Goal: Information Seeking & Learning: Learn about a topic

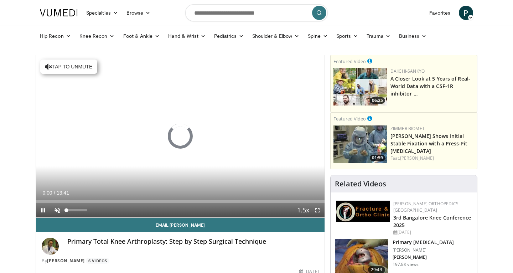
click at [56, 209] on span "Video Player" at bounding box center [57, 210] width 14 height 14
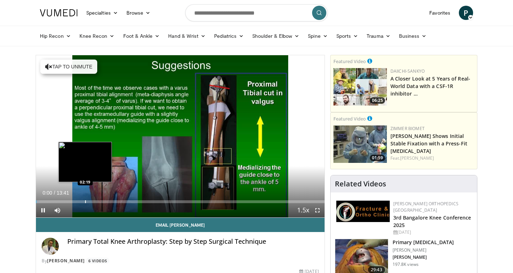
click at [85, 200] on div "Progress Bar" at bounding box center [85, 201] width 1 height 3
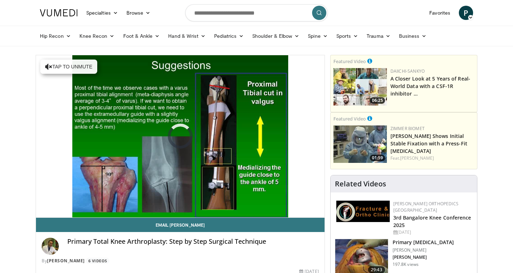
click at [118, 201] on div "10 seconds Tap to unmute" at bounding box center [180, 136] width 289 height 162
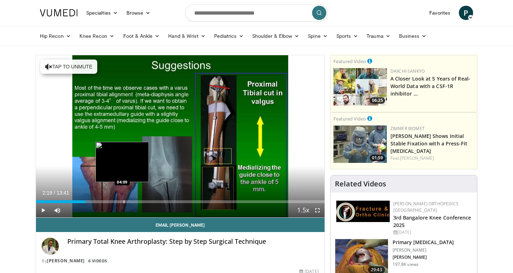
click at [118, 197] on div "Loaded : 16.86% 02:19 04:09" at bounding box center [180, 199] width 289 height 7
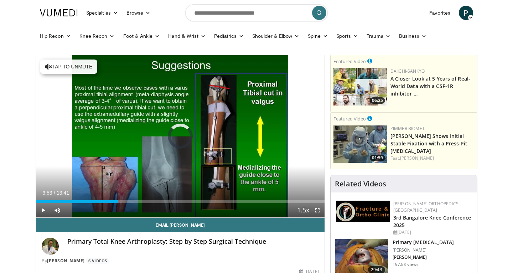
click at [44, 207] on span "Video Player" at bounding box center [43, 210] width 14 height 14
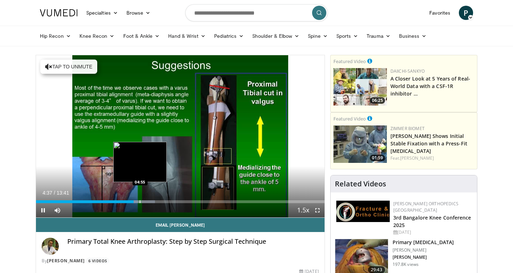
click at [140, 201] on div "Progress Bar" at bounding box center [140, 201] width 1 height 3
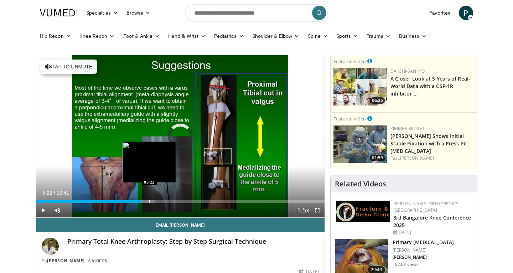
click at [149, 202] on div "Progress Bar" at bounding box center [149, 201] width 1 height 3
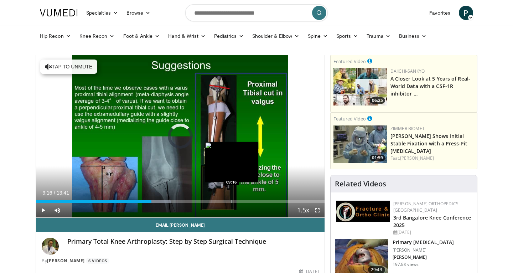
click at [232, 203] on div "Progress Bar" at bounding box center [232, 201] width 1 height 3
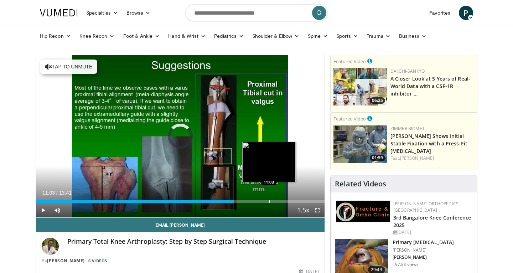
click at [269, 202] on div "Progress Bar" at bounding box center [269, 201] width 1 height 3
click at [268, 202] on div "Progress Bar" at bounding box center [268, 201] width 1 height 3
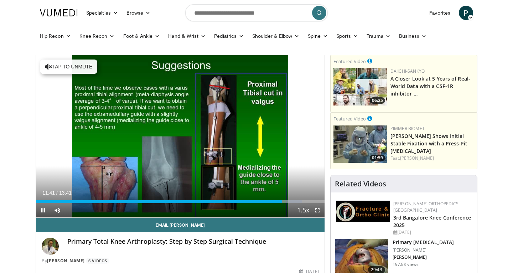
click at [320, 210] on span "Video Player" at bounding box center [317, 210] width 14 height 14
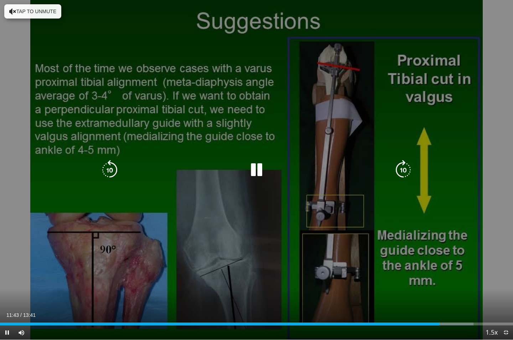
click at [107, 172] on icon "Video Player" at bounding box center [110, 170] width 20 height 20
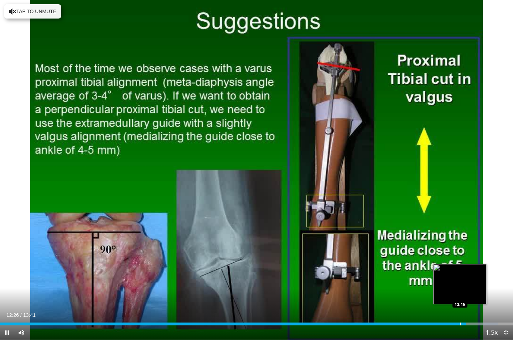
click at [460, 273] on div "Progress Bar" at bounding box center [460, 324] width 1 height 3
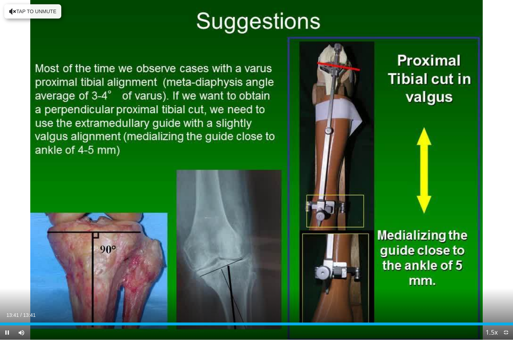
click at [510, 273] on span "Video Player" at bounding box center [506, 332] width 14 height 14
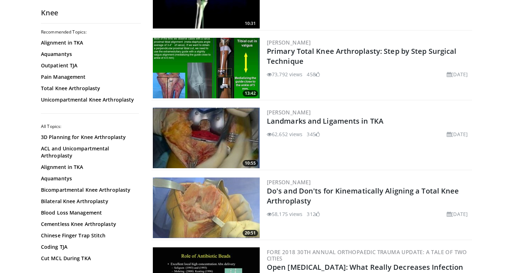
scroll to position [266, 0]
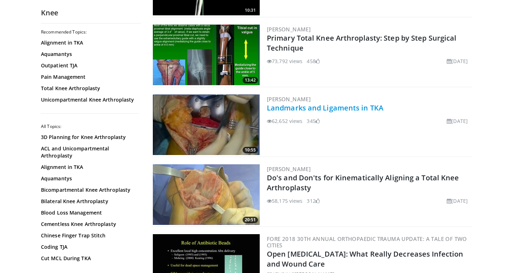
click at [284, 111] on link "Landmarks and Ligaments in TKA" at bounding box center [325, 108] width 117 height 10
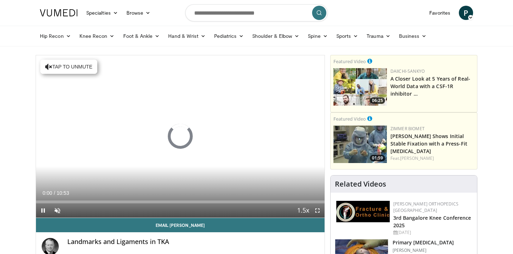
click at [317, 209] on span "Video Player" at bounding box center [317, 210] width 14 height 14
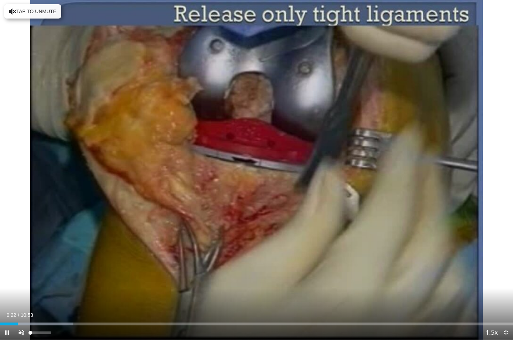
click at [23, 253] on span "Video Player" at bounding box center [21, 332] width 14 height 14
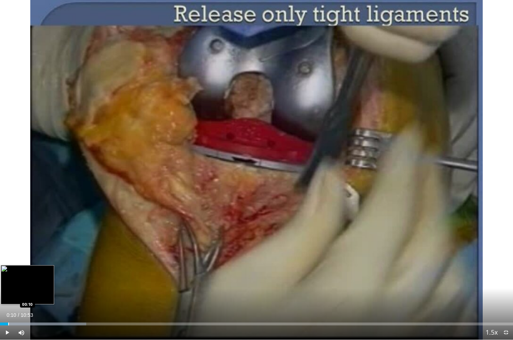
click at [8, 253] on div "Progress Bar" at bounding box center [8, 324] width 1 height 3
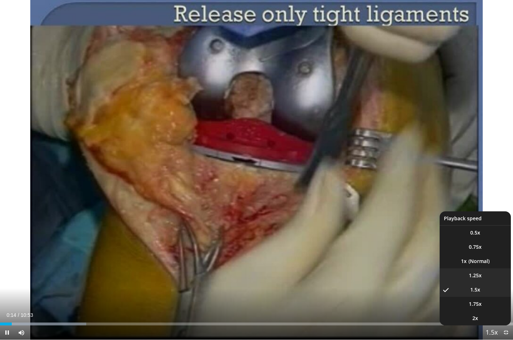
click at [482, 253] on span "1.25x" at bounding box center [475, 275] width 13 height 7
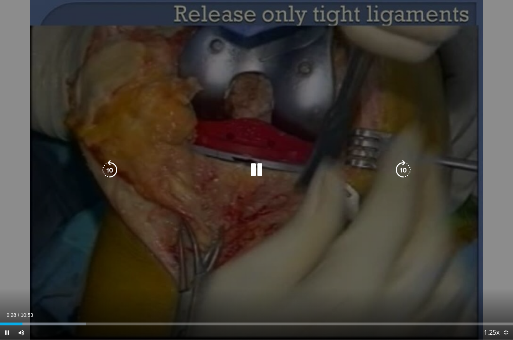
click at [246, 170] on div "Video Player" at bounding box center [257, 170] width 308 height 14
click at [251, 167] on icon "Video Player" at bounding box center [257, 170] width 20 height 20
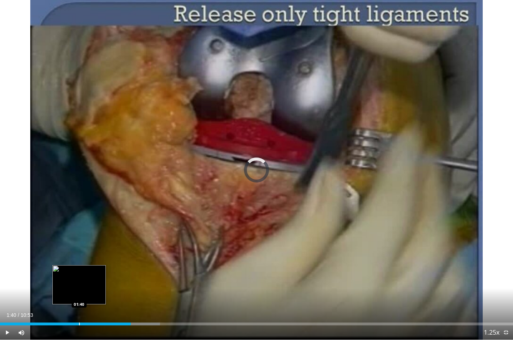
click at [79, 253] on div "Progress Bar" at bounding box center [79, 324] width 1 height 3
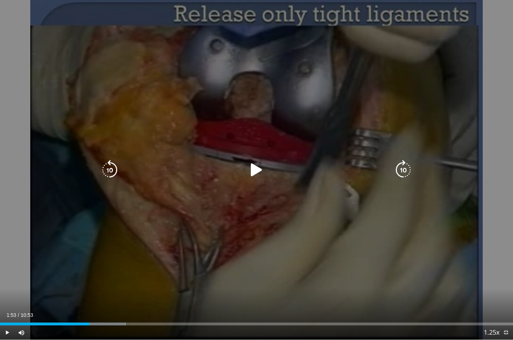
click at [6, 253] on span "Video Player" at bounding box center [7, 332] width 14 height 14
click at [257, 170] on icon "Video Player" at bounding box center [257, 170] width 20 height 20
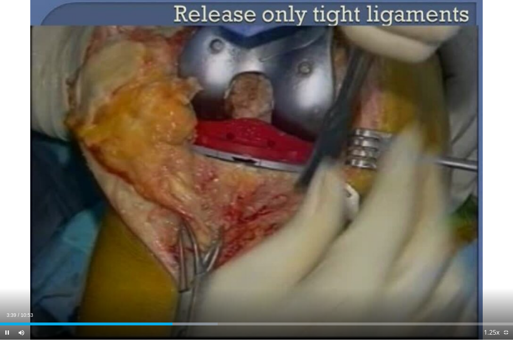
click at [7, 253] on span "Video Player" at bounding box center [7, 332] width 14 height 14
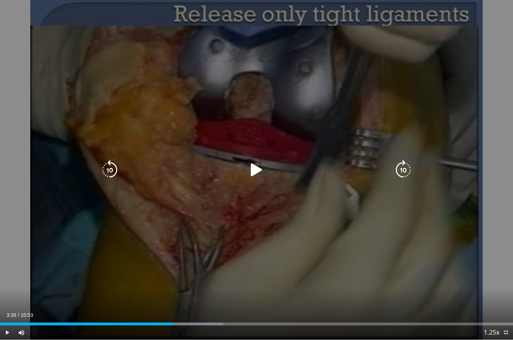
click at [256, 169] on icon "Video Player" at bounding box center [257, 170] width 20 height 20
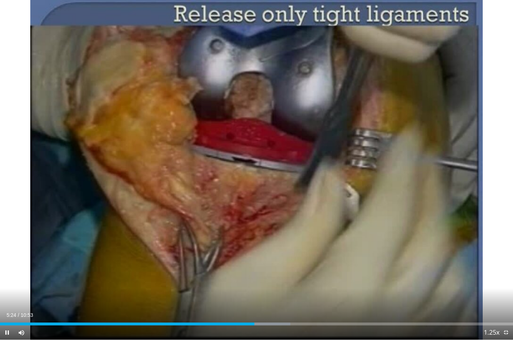
click at [212, 253] on div "Current Time 5:24 / Duration 10:53 Pause Skip Backward Skip Forward Mute 72% Lo…" at bounding box center [256, 332] width 513 height 14
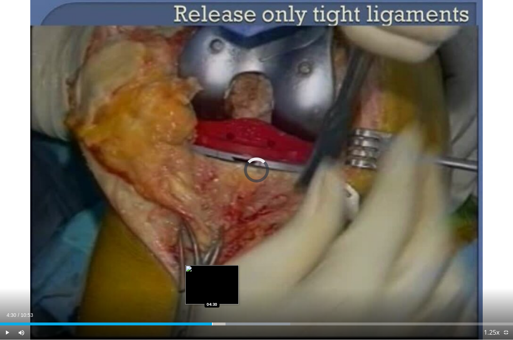
click at [212, 253] on div "Progress Bar" at bounding box center [212, 324] width 1 height 3
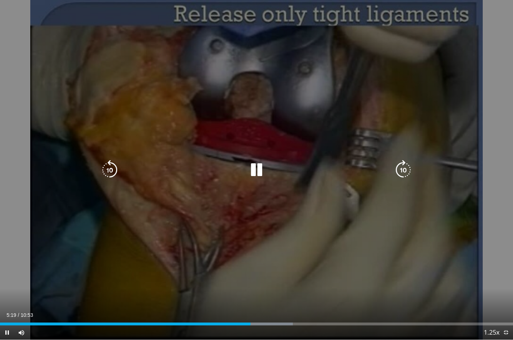
click at [262, 170] on icon "Video Player" at bounding box center [257, 170] width 20 height 20
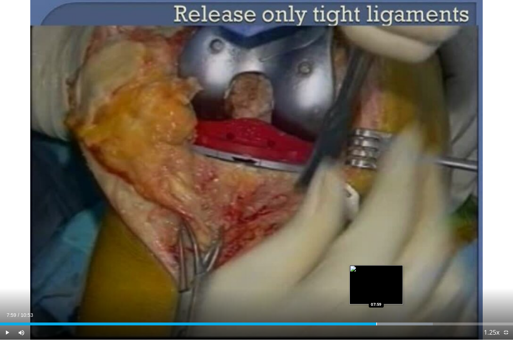
click at [376, 253] on div "Progress Bar" at bounding box center [376, 324] width 1 height 3
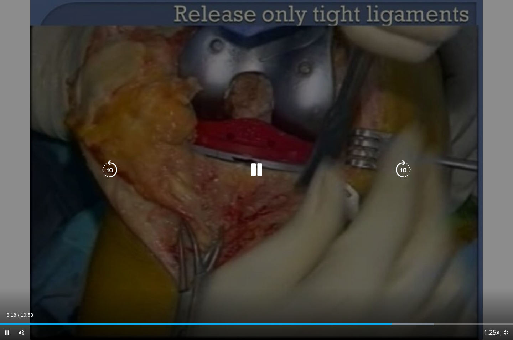
click at [261, 172] on icon "Video Player" at bounding box center [257, 170] width 20 height 20
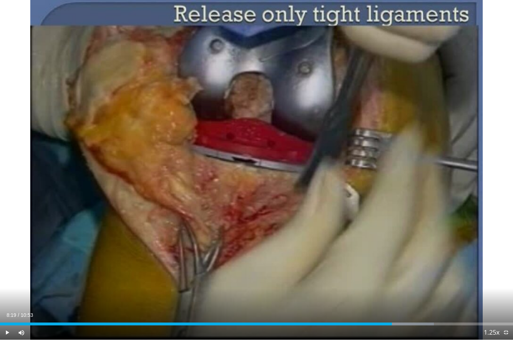
click at [507, 253] on span "Video Player" at bounding box center [506, 332] width 14 height 14
